Goal: Task Accomplishment & Management: Use online tool/utility

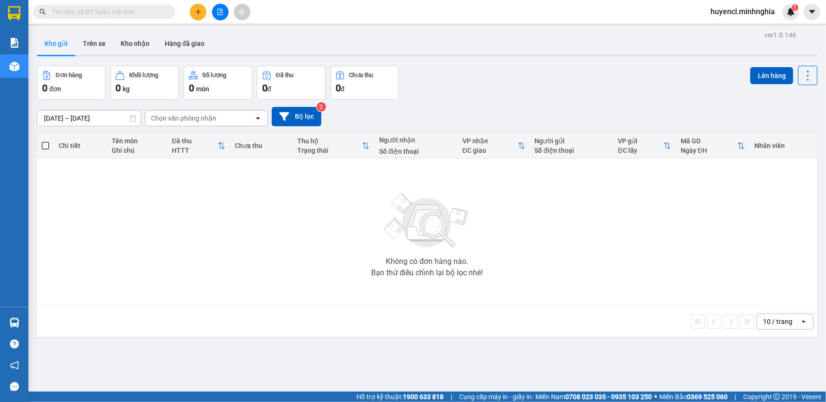
click at [218, 9] on icon "file-add" at bounding box center [220, 12] width 5 height 7
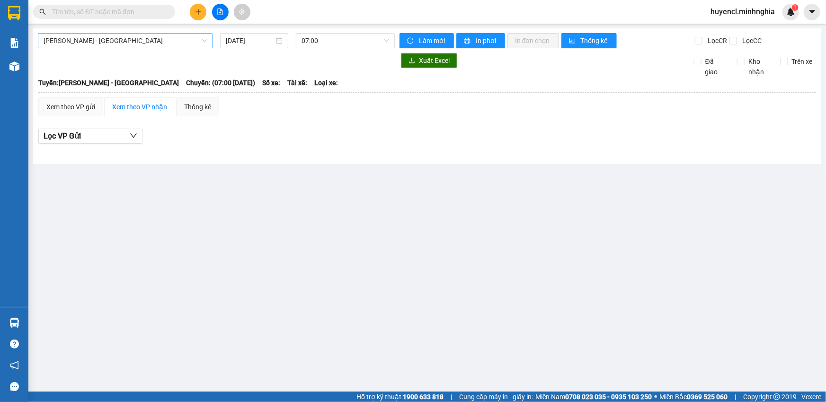
click at [189, 35] on span "Phan Rí - Sài Gòn" at bounding box center [125, 41] width 163 height 14
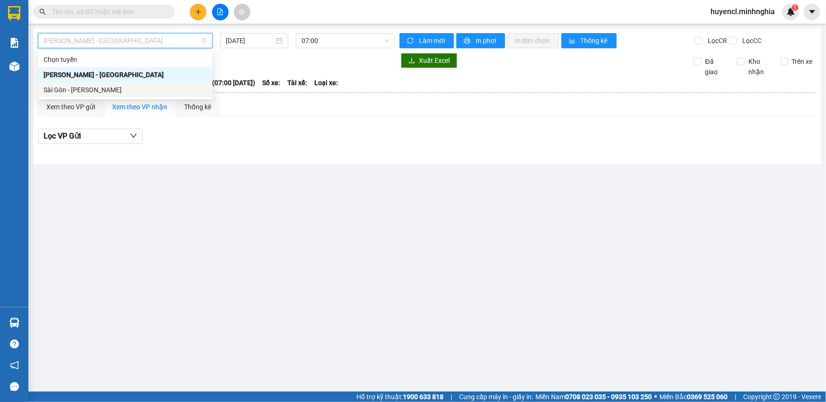
click at [96, 88] on div "Sài Gòn - Phan Rí" at bounding box center [125, 90] width 163 height 10
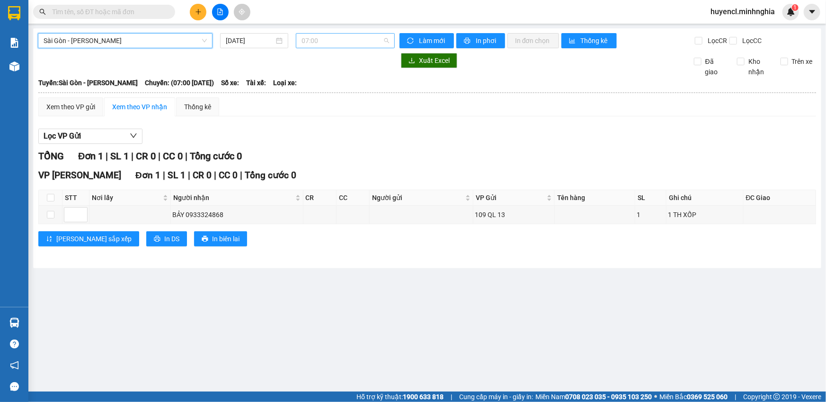
click at [355, 42] on span "07:00" at bounding box center [345, 41] width 88 height 14
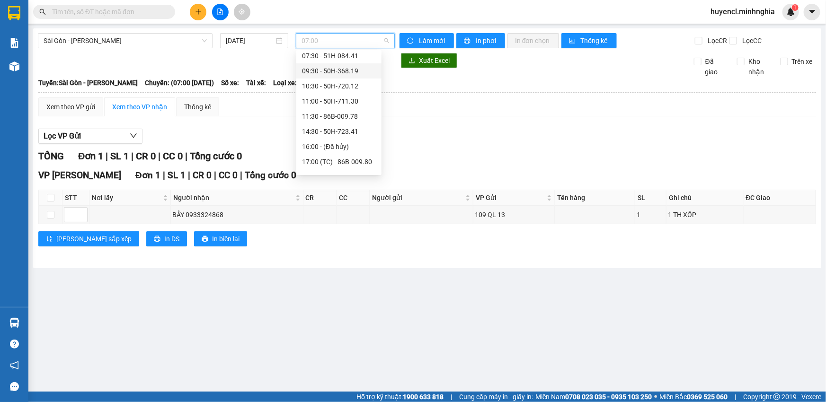
scroll to position [86, 0]
click at [248, 37] on input "13/10/2025" at bounding box center [250, 40] width 48 height 10
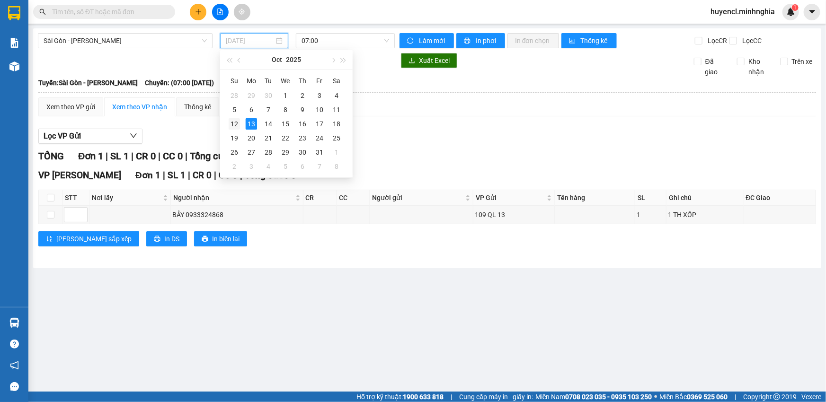
click at [233, 126] on div "12" at bounding box center [234, 123] width 11 height 11
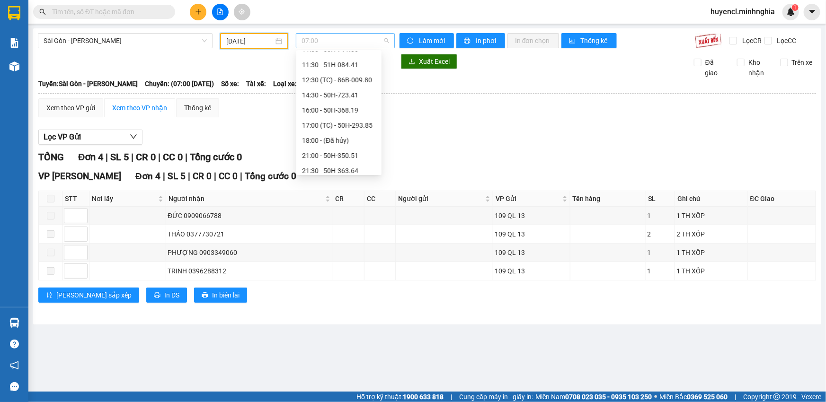
scroll to position [15, 0]
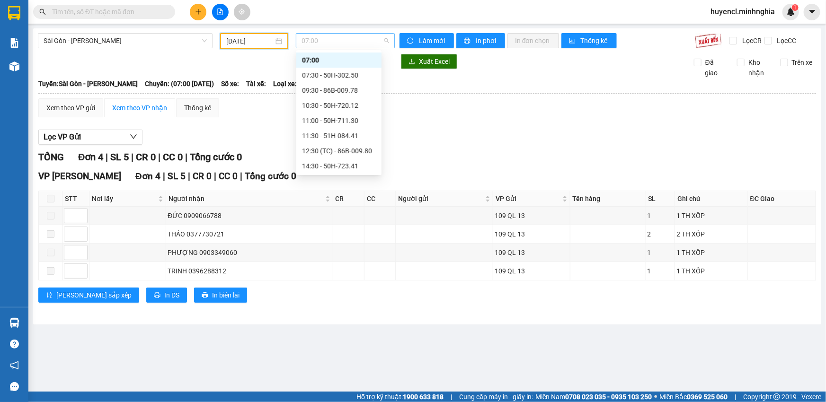
click at [352, 38] on span "07:00" at bounding box center [345, 41] width 88 height 14
click at [355, 162] on div "22:00 - 50H-302.50" at bounding box center [339, 166] width 74 height 10
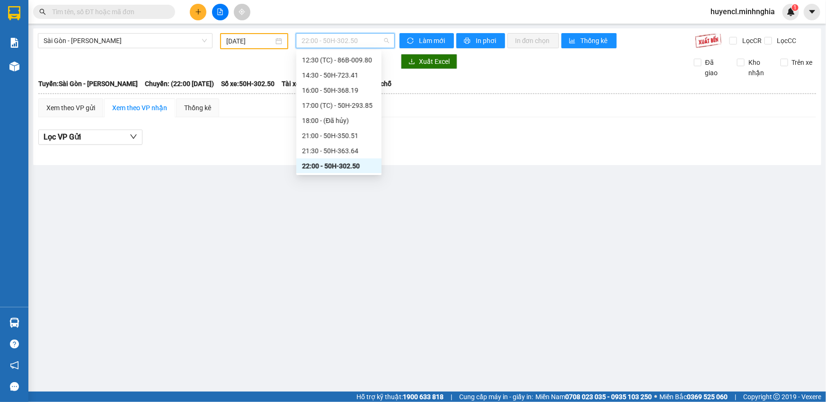
click at [351, 42] on span "22:00 - 50H-302.50" at bounding box center [345, 41] width 88 height 14
click at [339, 152] on div "21:30 - 50H-363.64" at bounding box center [339, 151] width 74 height 10
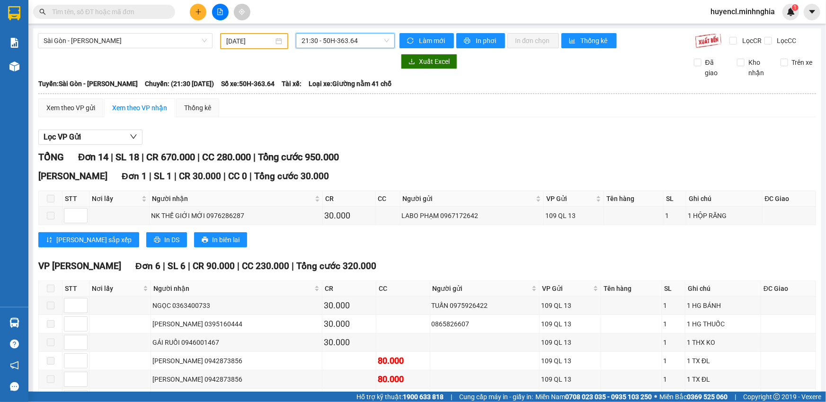
click at [342, 35] on span "21:30 - 50H-363.64" at bounding box center [345, 41] width 88 height 14
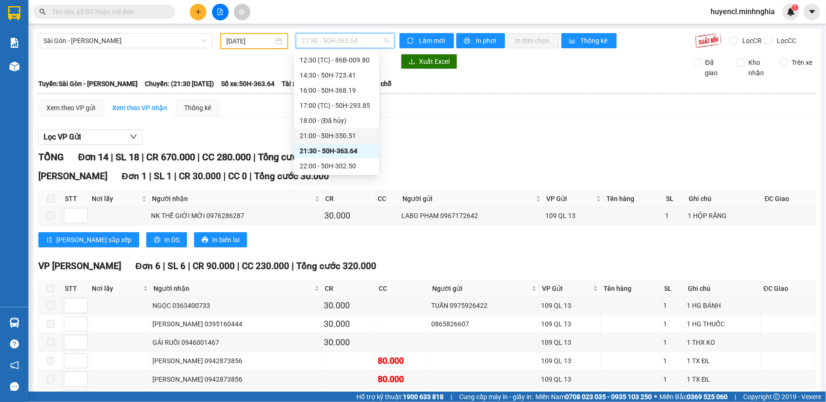
click at [342, 134] on div "21:00 - 50H-350.51" at bounding box center [337, 136] width 74 height 10
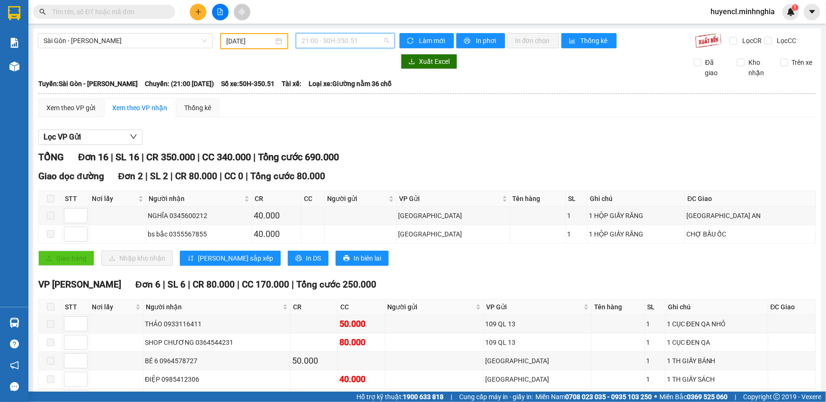
click at [334, 39] on span "21:00 - 50H-350.51" at bounding box center [345, 41] width 88 height 14
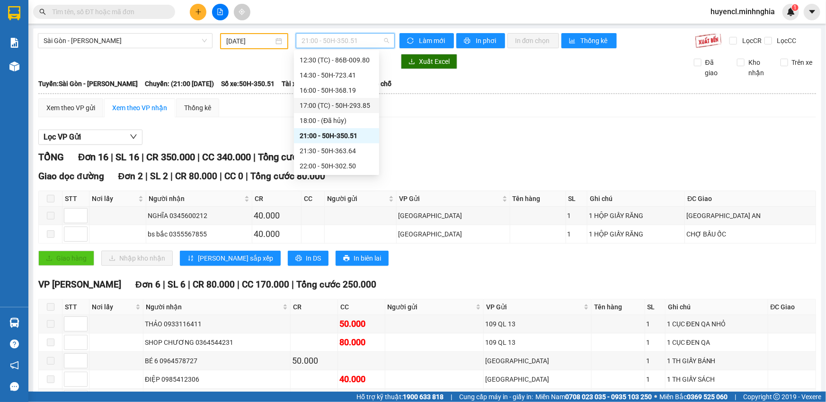
click at [358, 104] on div "17:00 (TC) - 50H-293.85" at bounding box center [337, 105] width 74 height 10
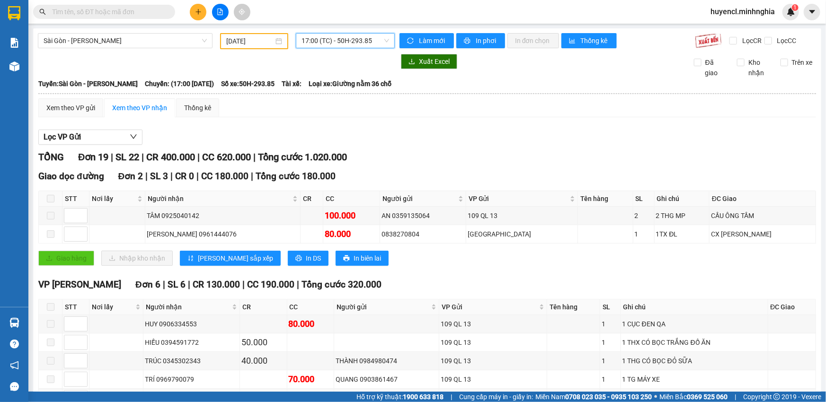
click at [345, 43] on span "17:00 (TC) - 50H-293.85" at bounding box center [345, 41] width 88 height 14
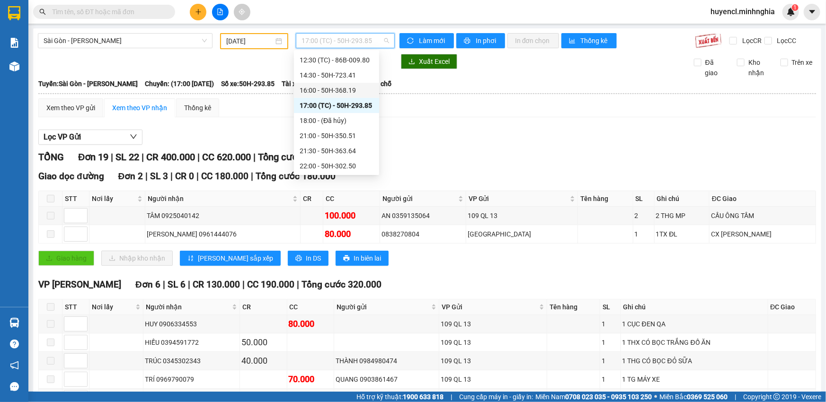
click at [357, 89] on div "16:00 - 50H-368.19" at bounding box center [337, 90] width 74 height 10
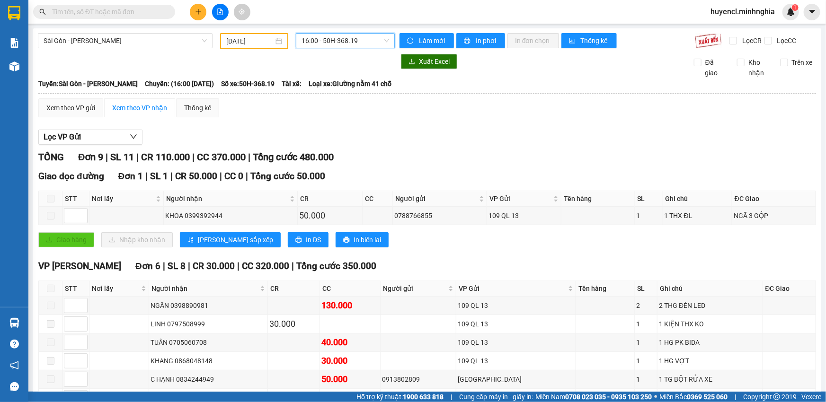
click at [350, 38] on span "16:00 - 50H-368.19" at bounding box center [345, 41] width 88 height 14
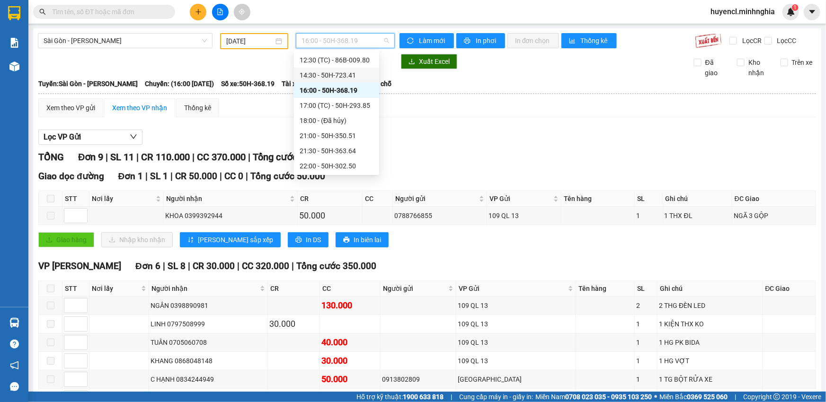
click at [359, 73] on div "14:30 - 50H-723.41" at bounding box center [337, 75] width 74 height 10
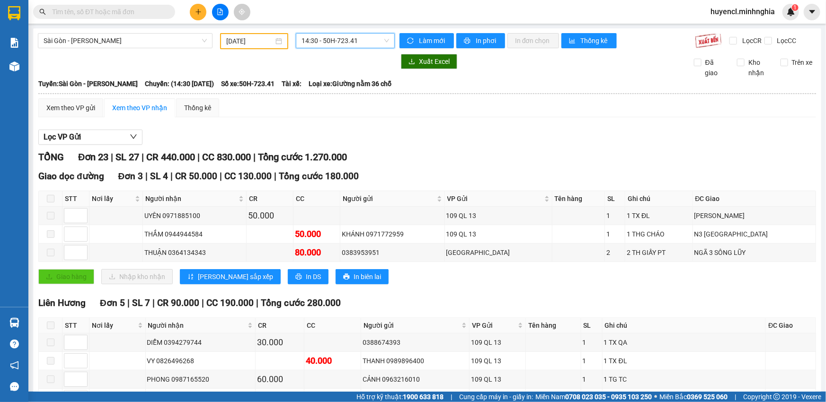
click at [264, 37] on input "12/10/2025" at bounding box center [249, 41] width 47 height 10
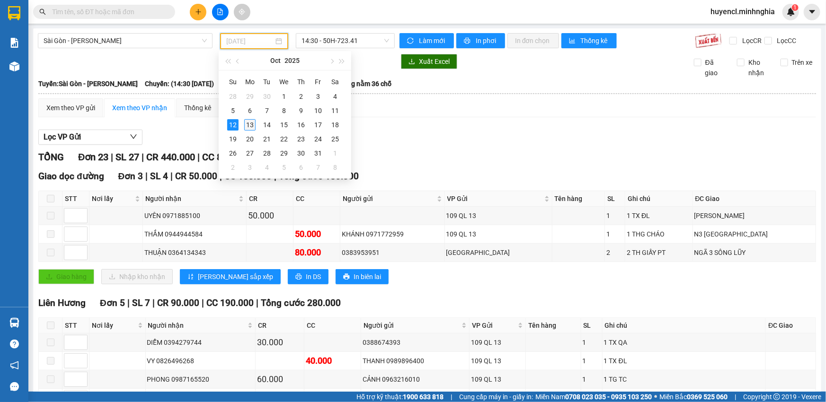
click at [253, 128] on div "13" at bounding box center [249, 124] width 11 height 11
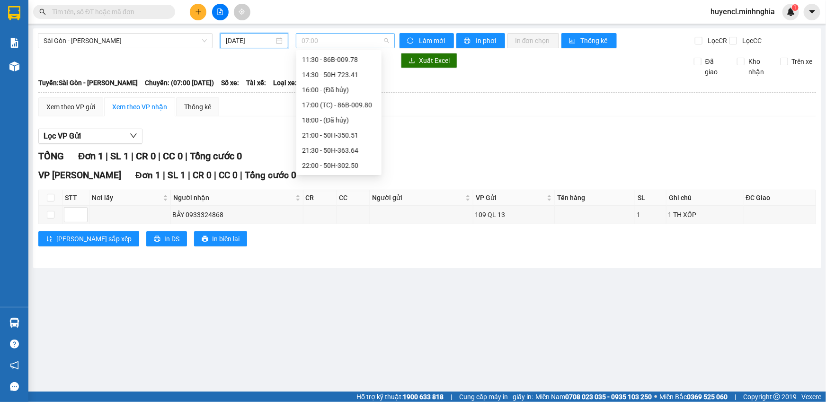
scroll to position [15, 0]
click at [370, 41] on span "07:00" at bounding box center [345, 41] width 88 height 14
click at [359, 78] on div "07:30 - 51H-084.41" at bounding box center [339, 75] width 74 height 10
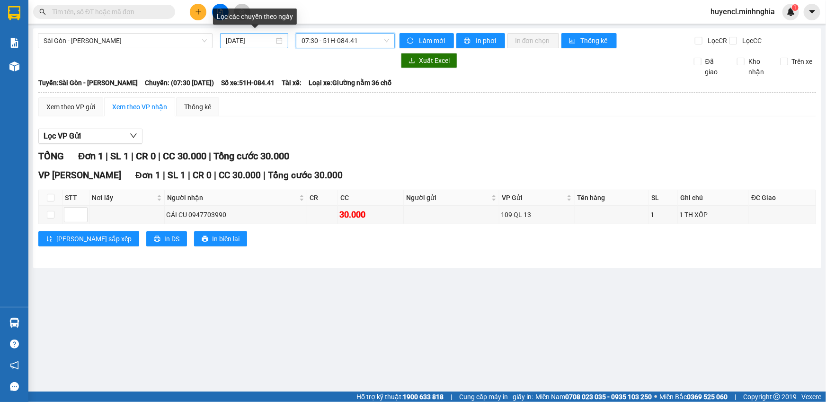
click at [259, 38] on input "13/10/2025" at bounding box center [250, 40] width 48 height 10
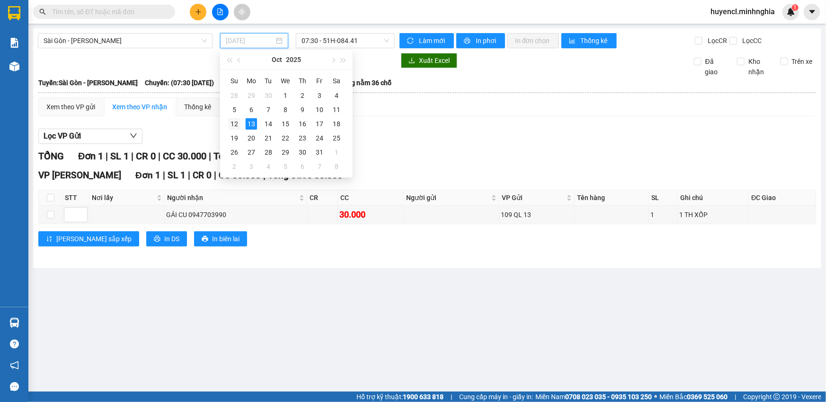
click at [230, 121] on div "12" at bounding box center [234, 123] width 11 height 11
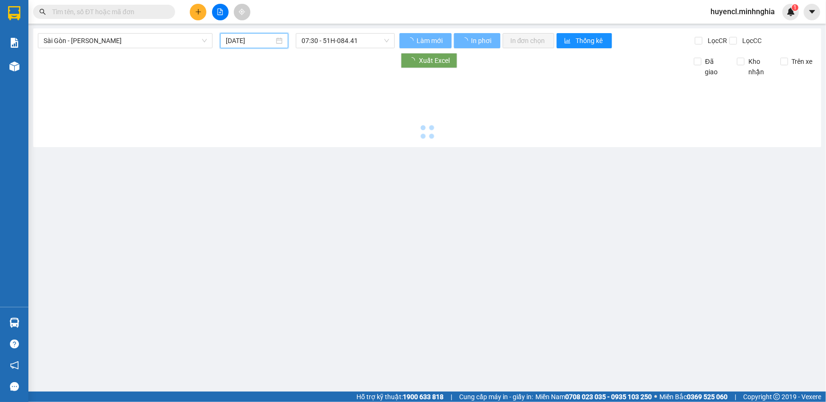
type input "12/10/2025"
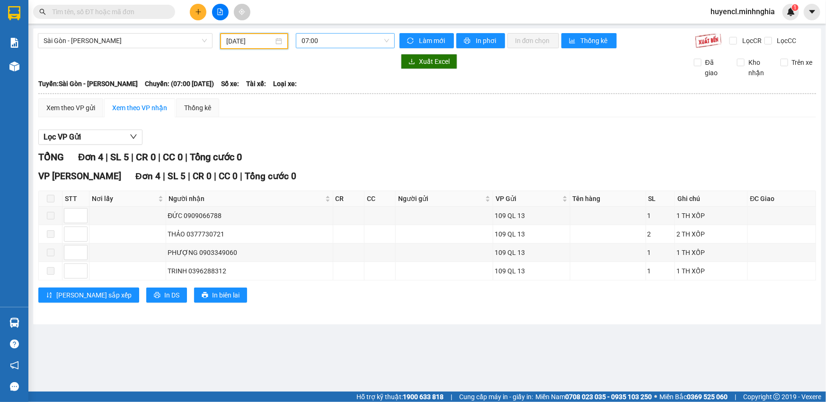
click at [325, 45] on span "07:00" at bounding box center [345, 41] width 88 height 14
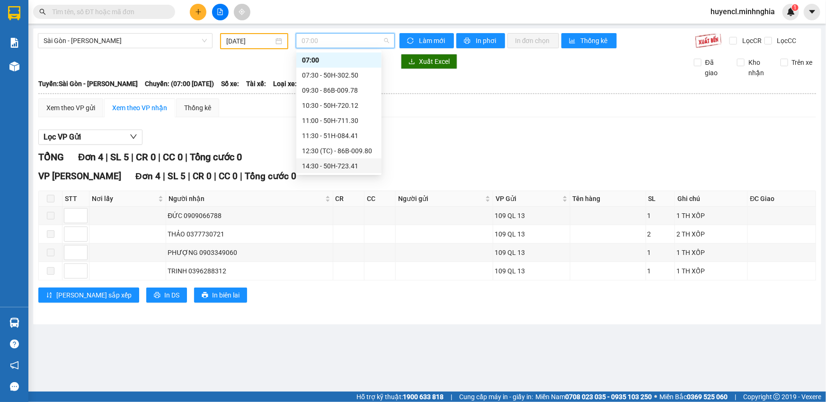
click at [356, 163] on div "14:30 - 50H-723.41" at bounding box center [339, 166] width 74 height 10
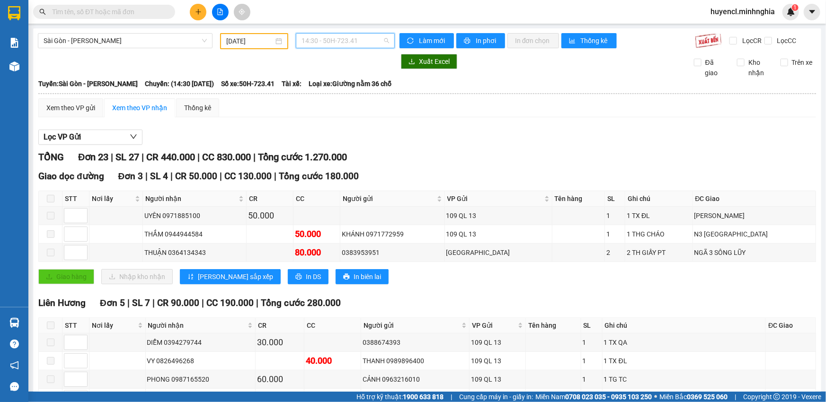
click at [348, 43] on span "14:30 - 50H-723.41" at bounding box center [345, 41] width 88 height 14
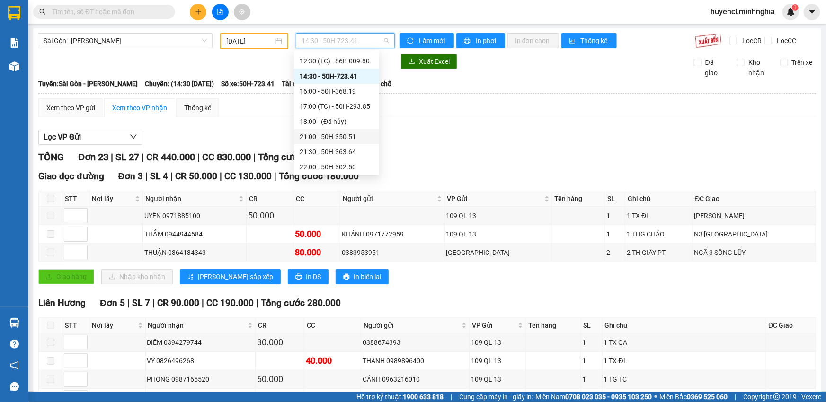
scroll to position [106, 0]
click at [362, 136] on div "21:00 - 50H-350.51" at bounding box center [337, 136] width 74 height 10
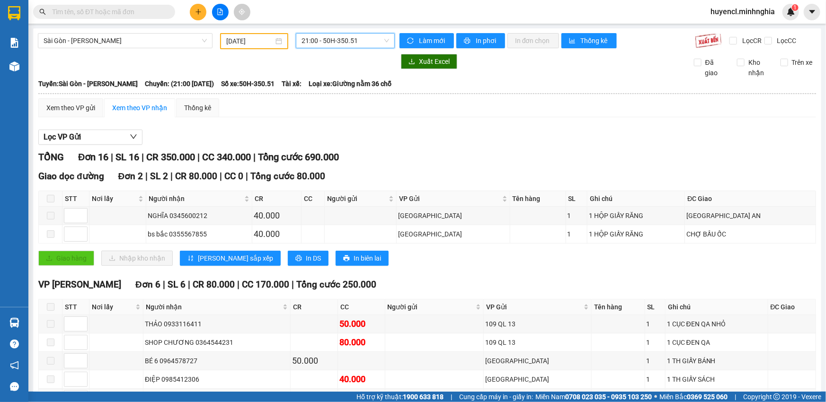
click at [341, 42] on span "21:00 - 50H-350.51" at bounding box center [345, 41] width 88 height 14
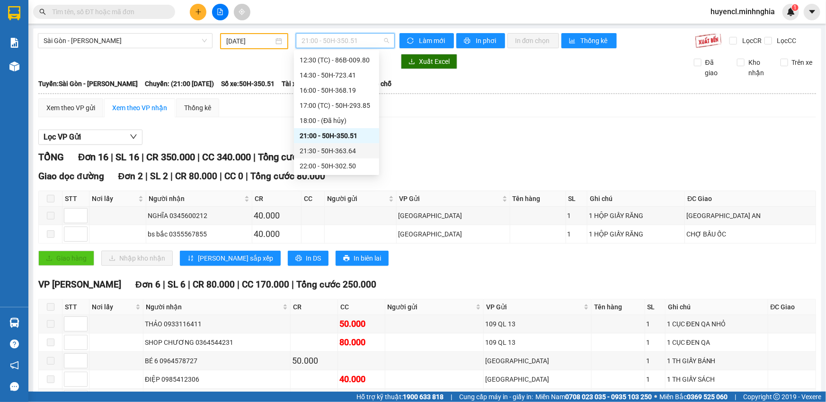
click at [347, 149] on div "21:30 - 50H-363.64" at bounding box center [337, 151] width 74 height 10
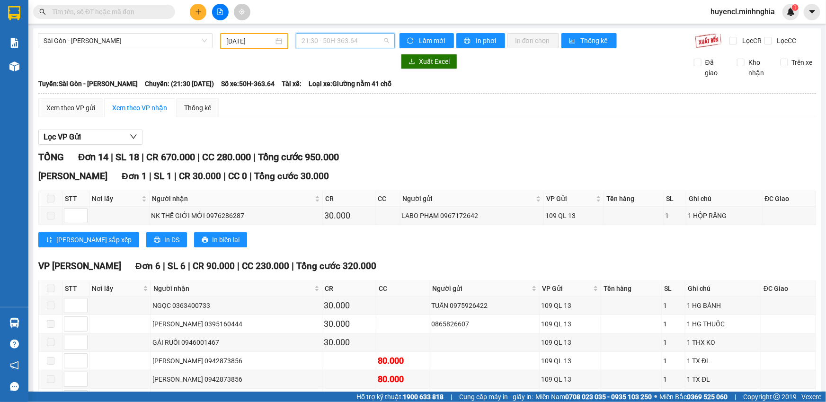
click at [308, 37] on span "21:30 - 50H-363.64" at bounding box center [345, 41] width 88 height 14
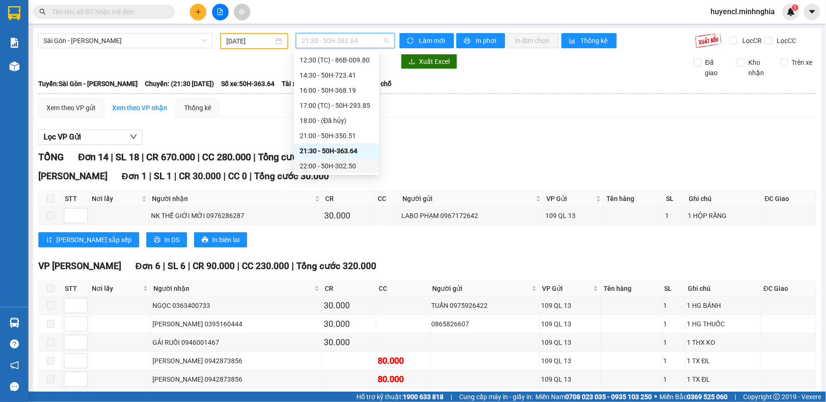
click at [341, 166] on div "22:00 - 50H-302.50" at bounding box center [337, 166] width 74 height 10
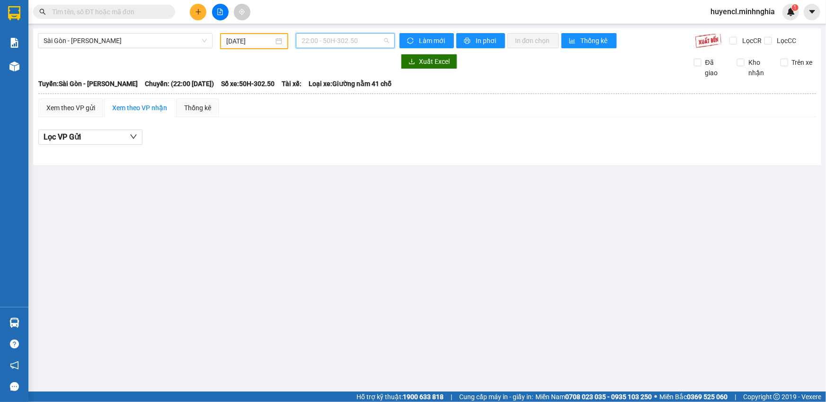
click at [336, 46] on span "22:00 - 50H-302.50" at bounding box center [345, 41] width 88 height 14
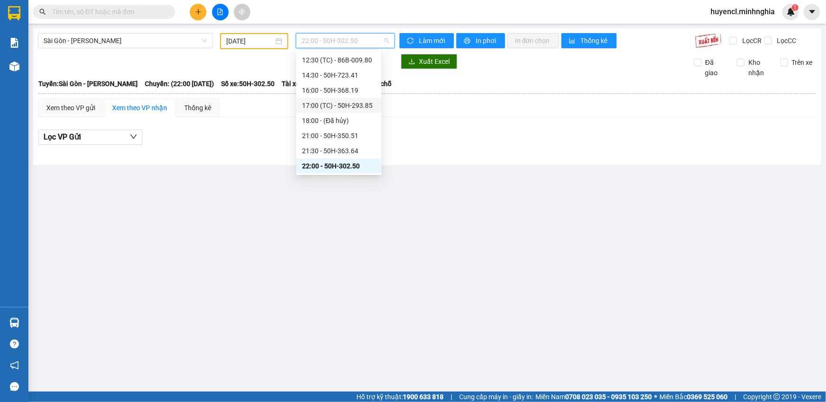
click at [341, 108] on div "17:00 (TC) - 50H-293.85" at bounding box center [339, 105] width 74 height 10
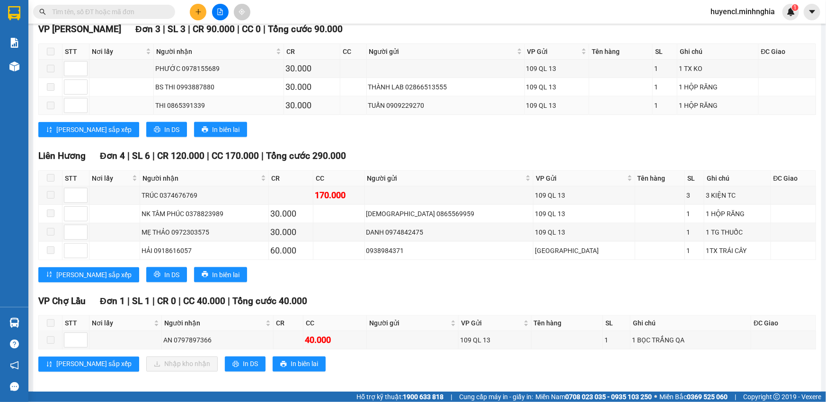
scroll to position [568, 0]
